Goal: Transaction & Acquisition: Purchase product/service

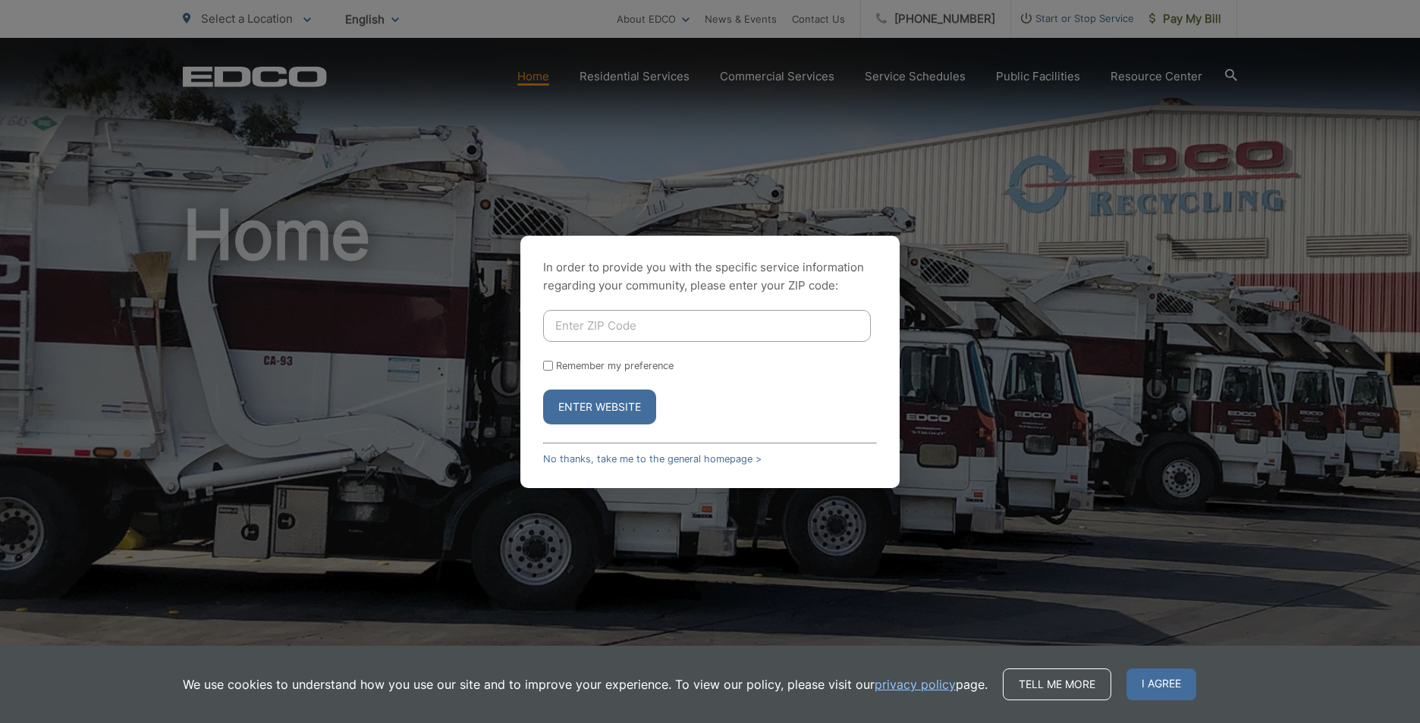
click at [607, 411] on button "Enter Website" at bounding box center [599, 407] width 113 height 35
click at [656, 320] on input "Enter ZIP Code" at bounding box center [707, 326] width 328 height 32
type input "91941"
click at [551, 364] on input "Remember my preference" at bounding box center [548, 366] width 10 height 10
checkbox input "true"
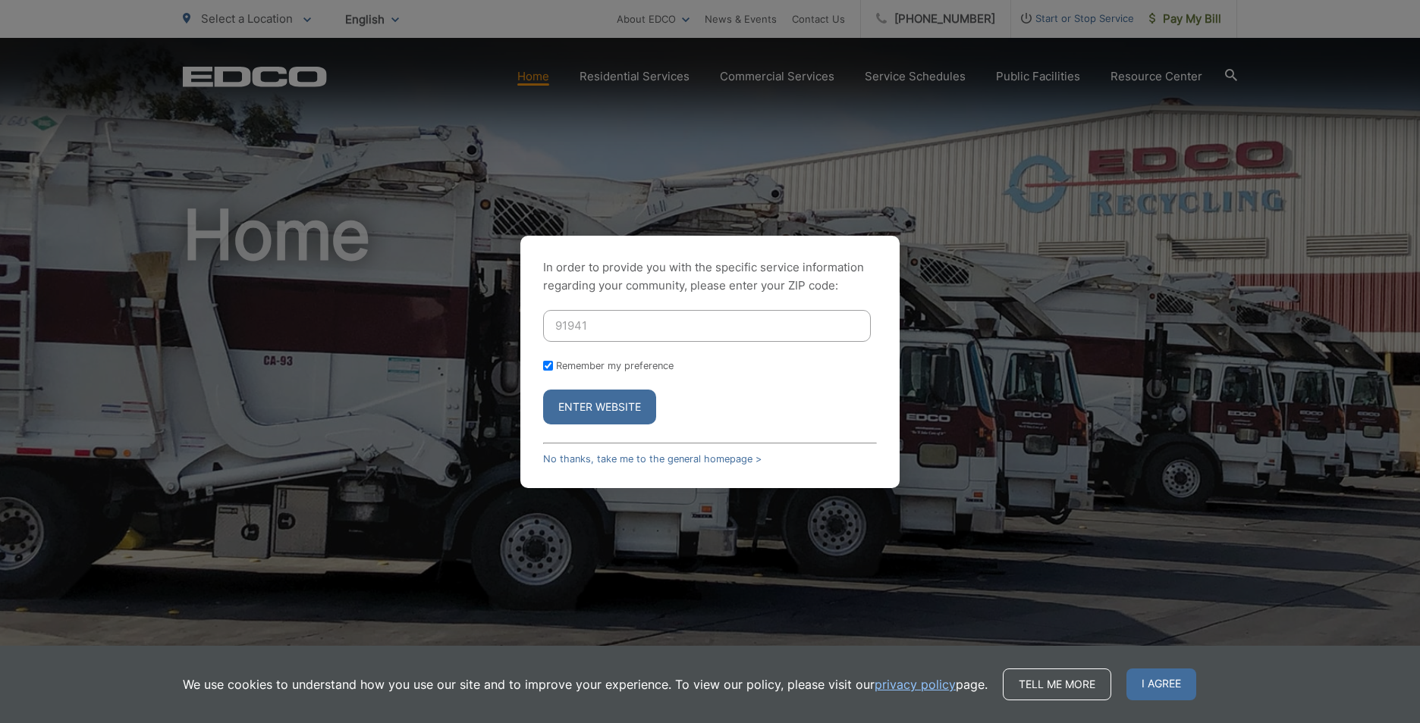
checkbox input "true"
click at [590, 419] on button "Enter Website" at bounding box center [599, 407] width 113 height 35
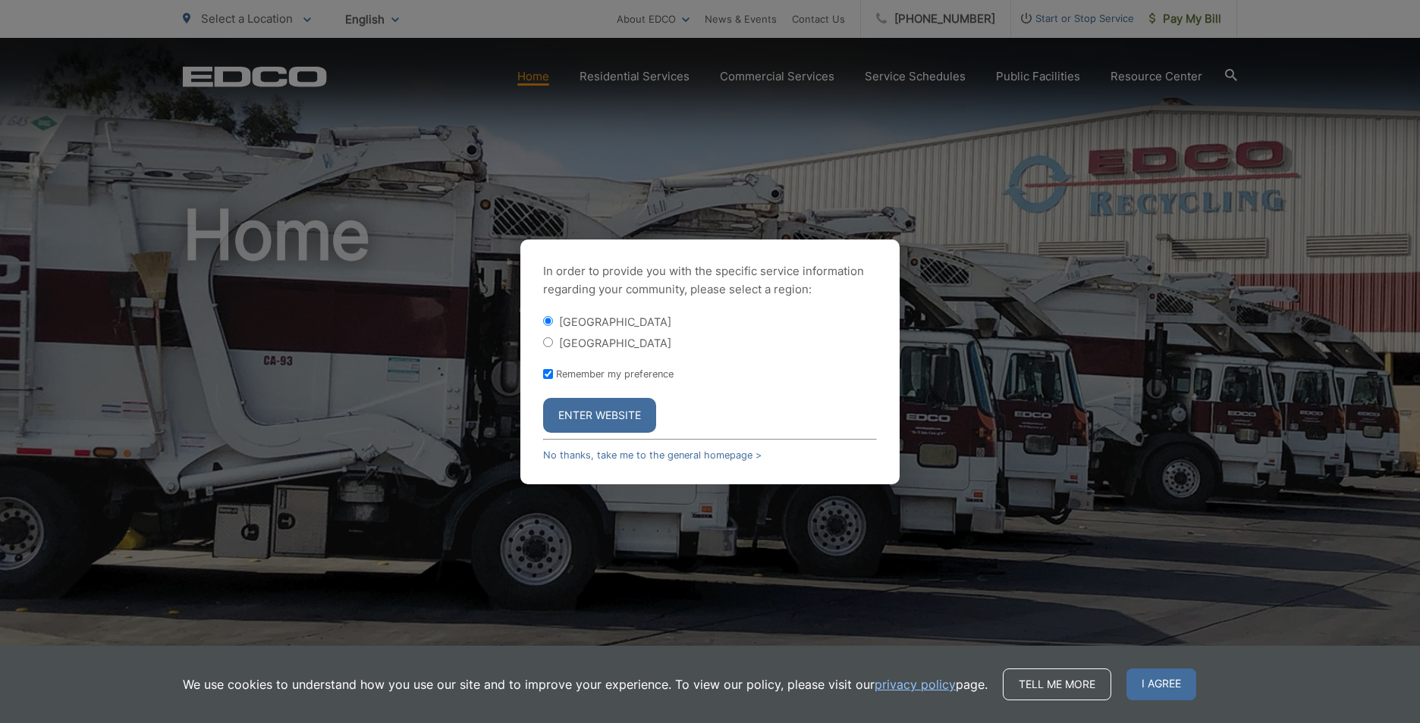
click at [616, 413] on button "Enter Website" at bounding box center [599, 415] width 113 height 35
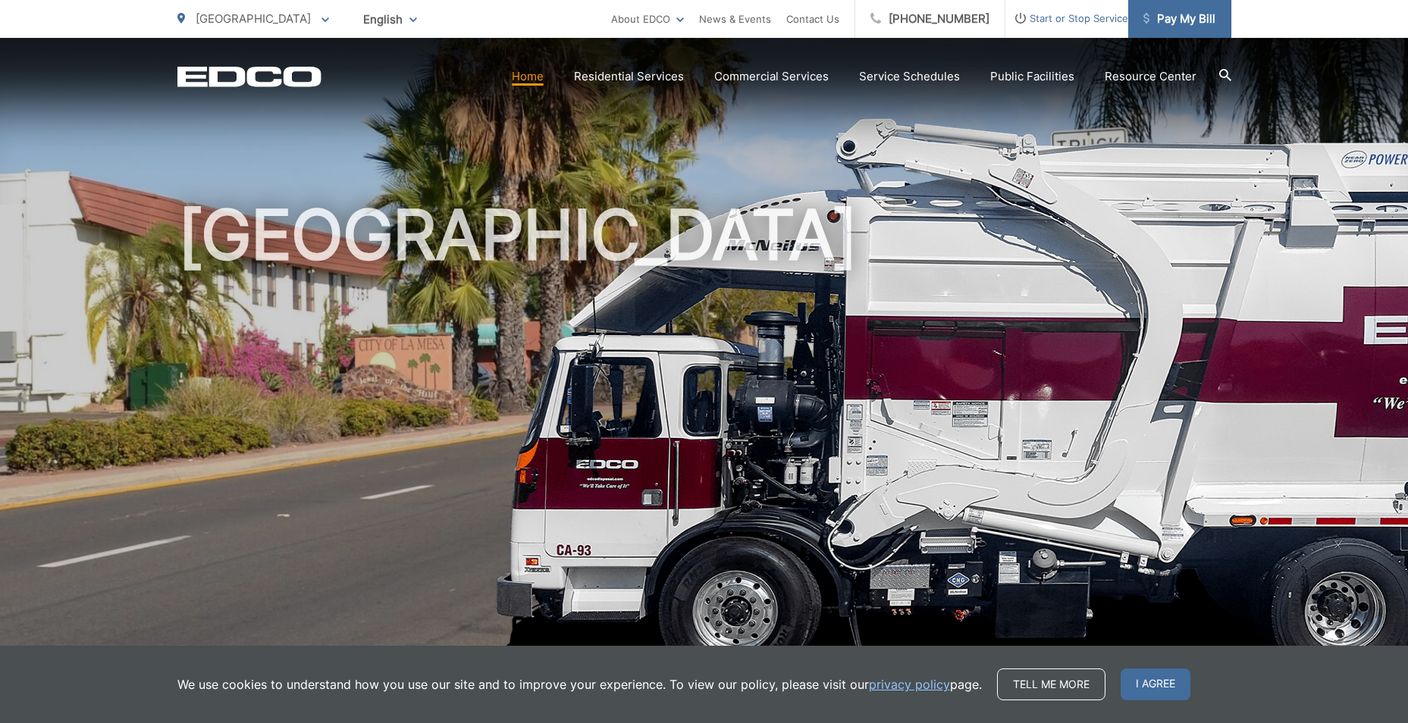
click at [1175, 21] on span "Pay My Bill" at bounding box center [1179, 19] width 72 height 18
click at [1190, 21] on span "Pay My Bill" at bounding box center [1179, 19] width 72 height 18
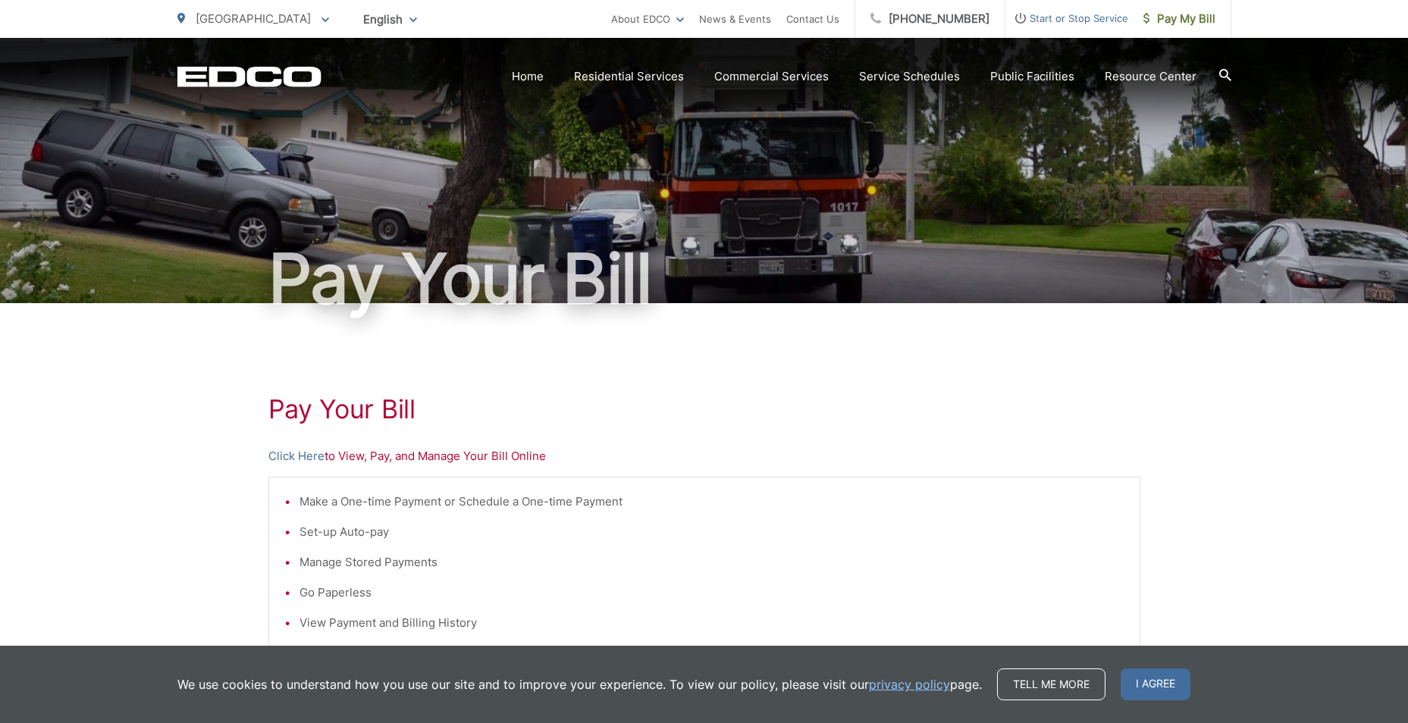
click at [486, 456] on p "Click Here to View, Pay, and Manage Your Bill Online" at bounding box center [704, 456] width 872 height 18
click at [309, 455] on link "Click Here" at bounding box center [296, 456] width 56 height 18
